Goal: Task Accomplishment & Management: Use online tool/utility

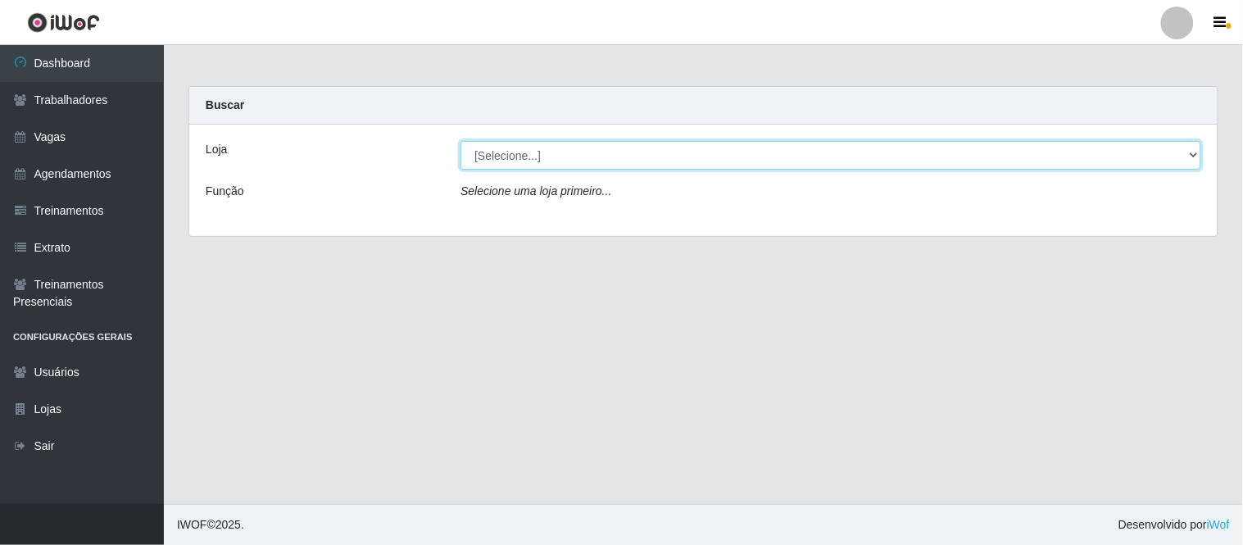
click at [506, 154] on select "[Selecione...] Carnes & Cortes" at bounding box center [831, 155] width 741 height 29
select select "433"
click at [461, 141] on select "[Selecione...] Carnes & Cortes" at bounding box center [831, 155] width 741 height 29
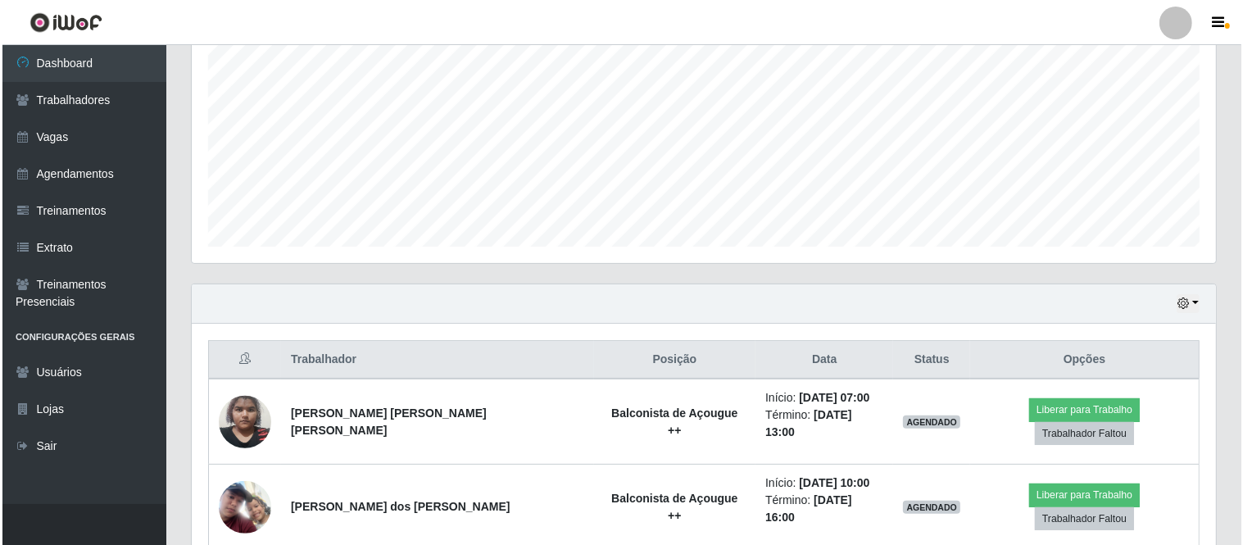
scroll to position [397, 0]
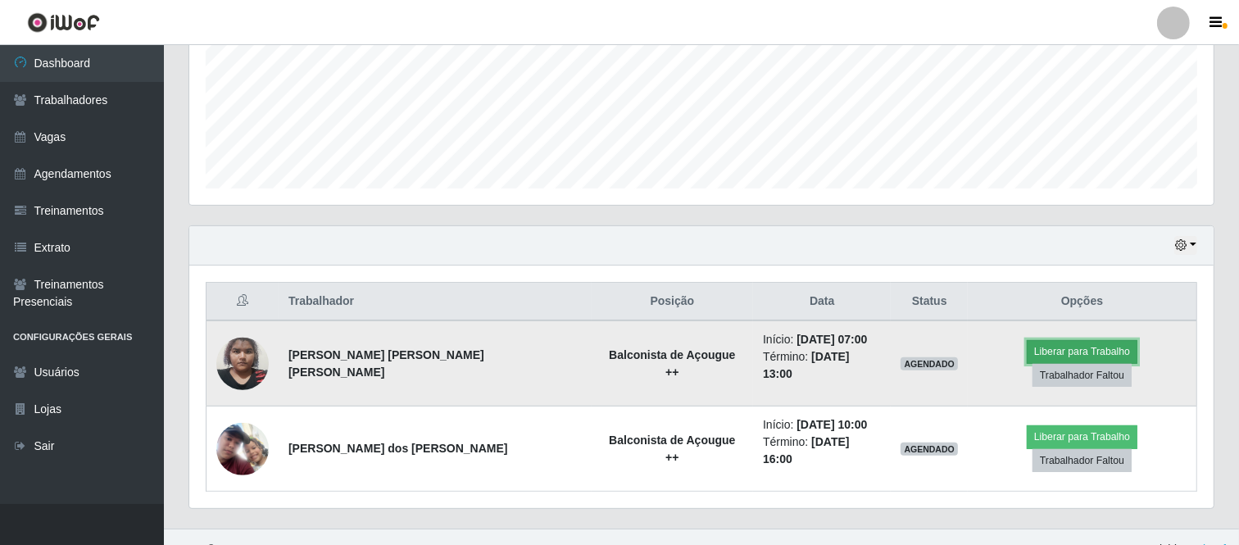
click at [1027, 363] on button "Liberar para Trabalho" at bounding box center [1082, 351] width 111 height 23
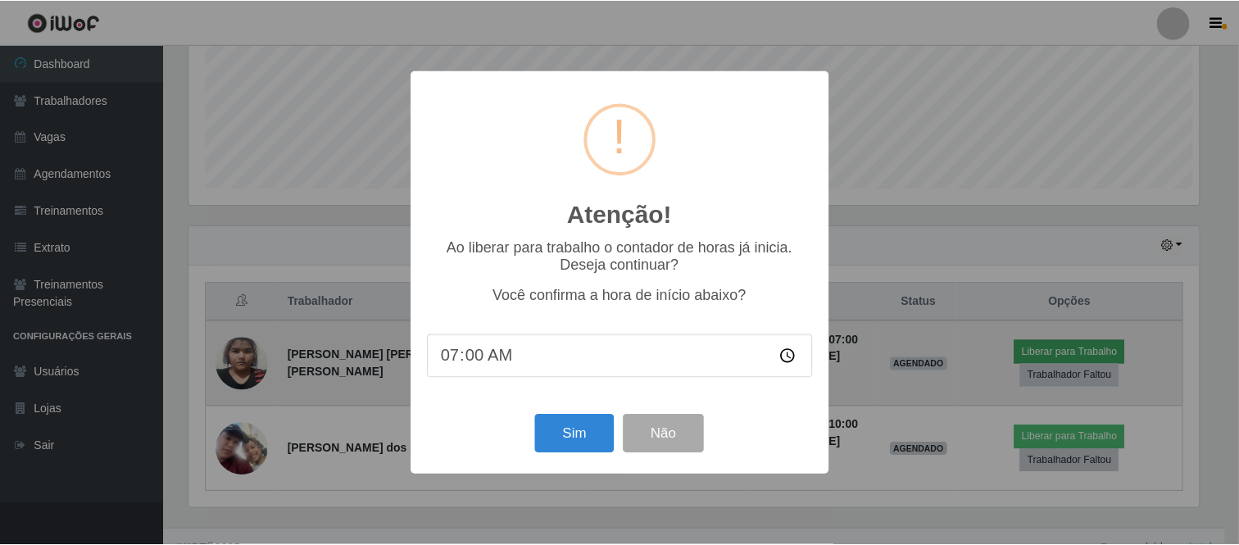
scroll to position [339, 1014]
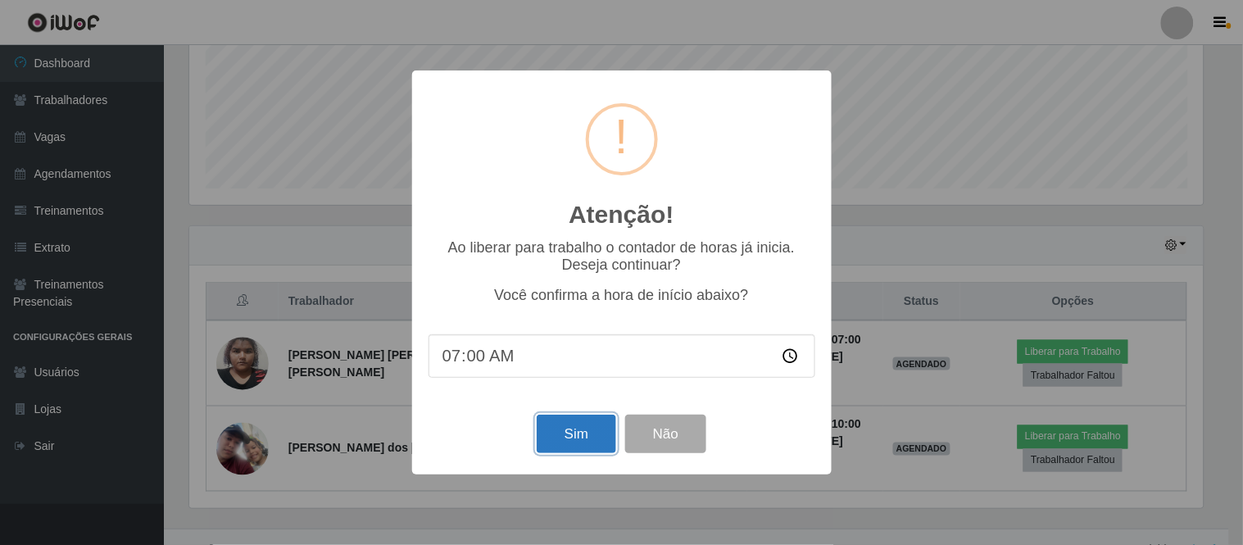
click at [574, 443] on button "Sim" at bounding box center [576, 434] width 79 height 39
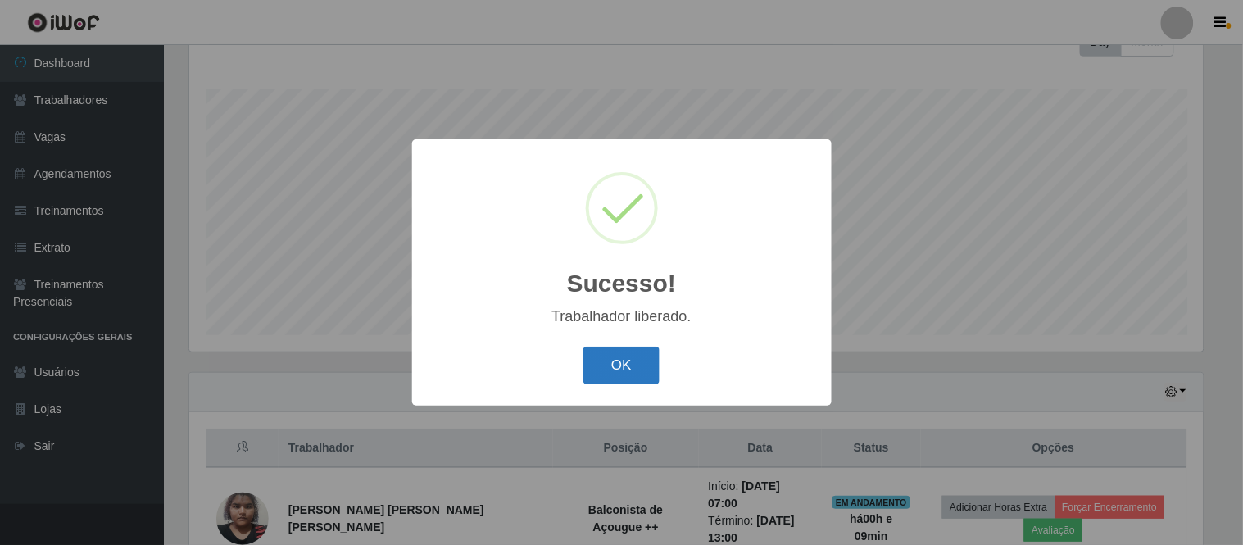
click at [634, 375] on button "OK" at bounding box center [621, 366] width 76 height 39
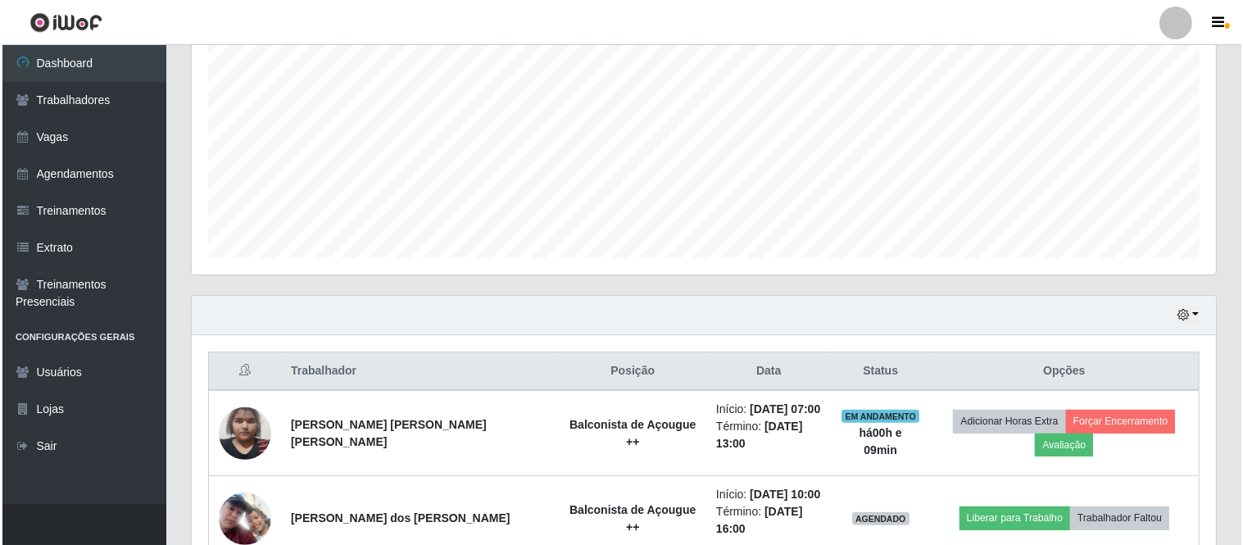
scroll to position [397, 0]
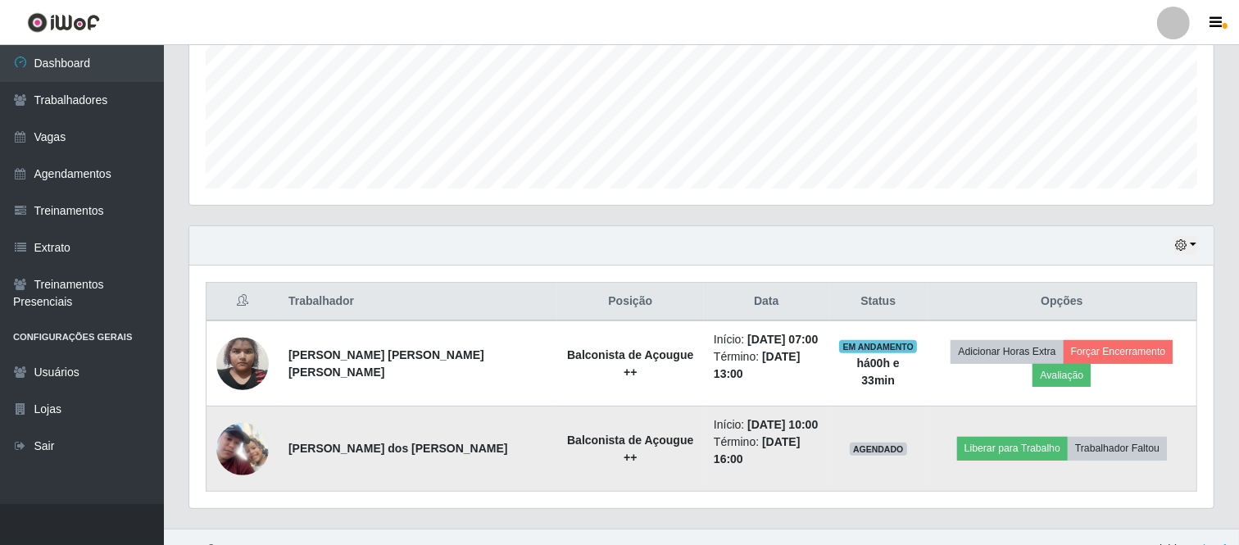
click at [243, 437] on img at bounding box center [242, 449] width 52 height 52
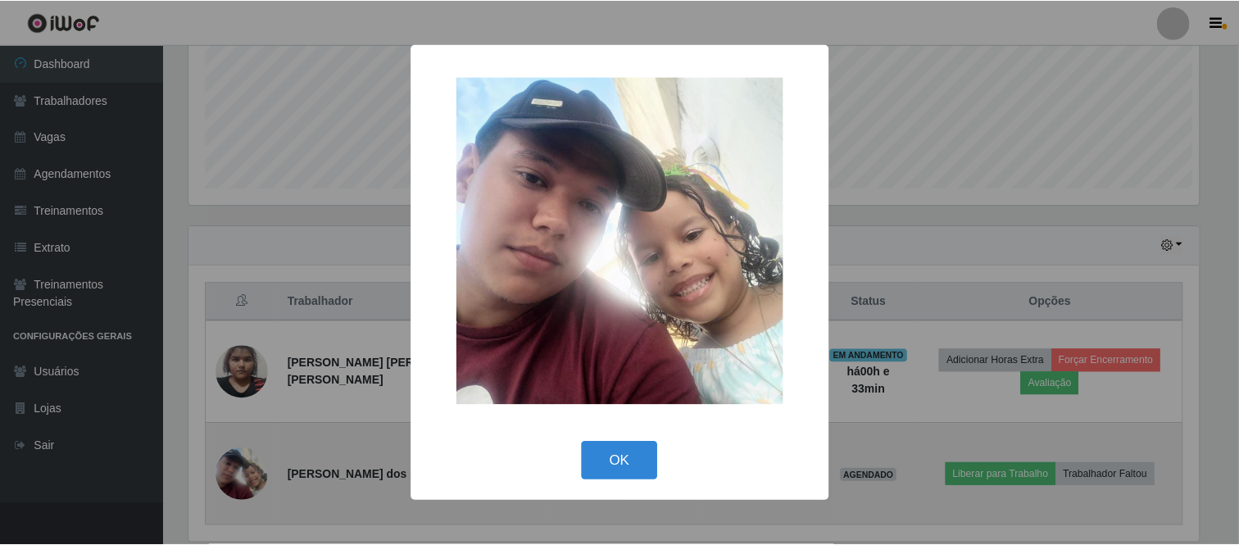
scroll to position [339, 1014]
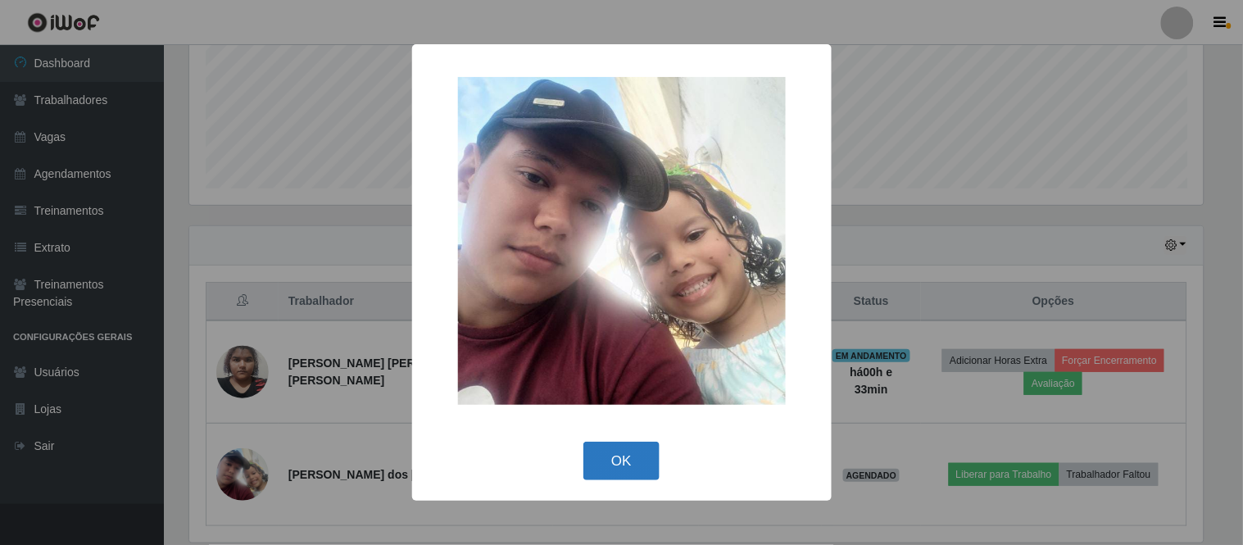
click at [637, 461] on button "OK" at bounding box center [621, 461] width 76 height 39
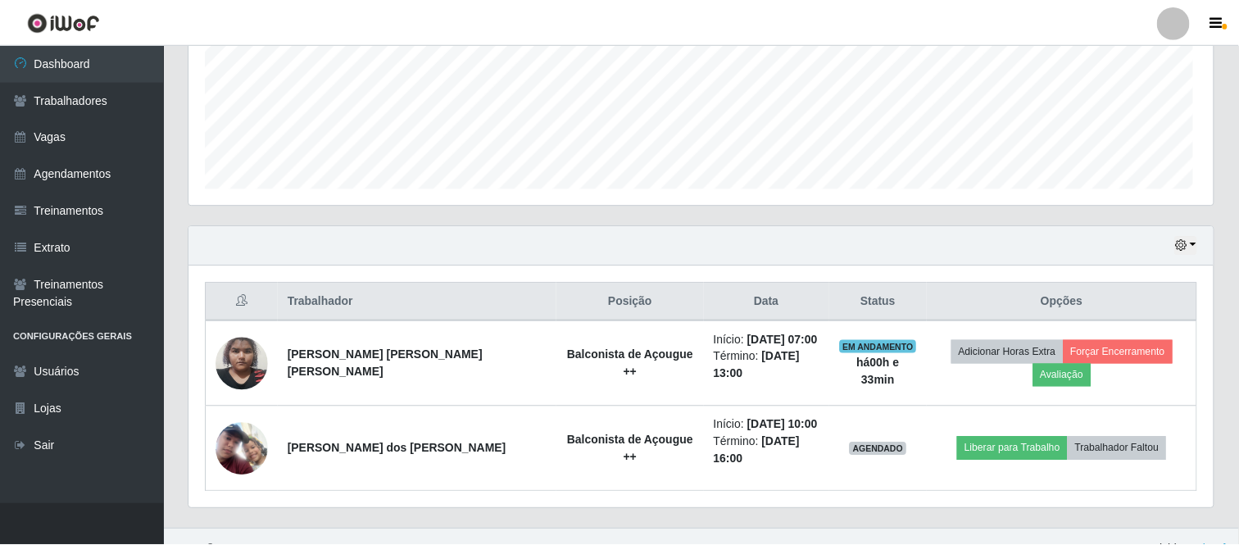
scroll to position [339, 1024]
